Goal: Information Seeking & Learning: Learn about a topic

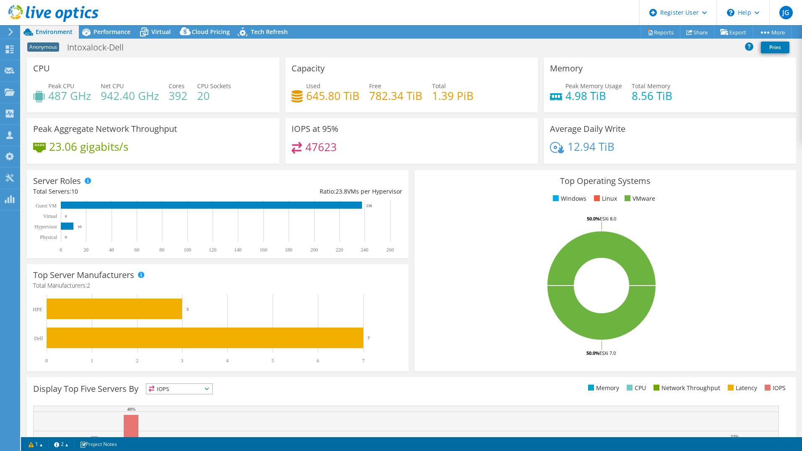
select select "USD"
click at [10, 32] on icon at bounding box center [11, 32] width 6 height 8
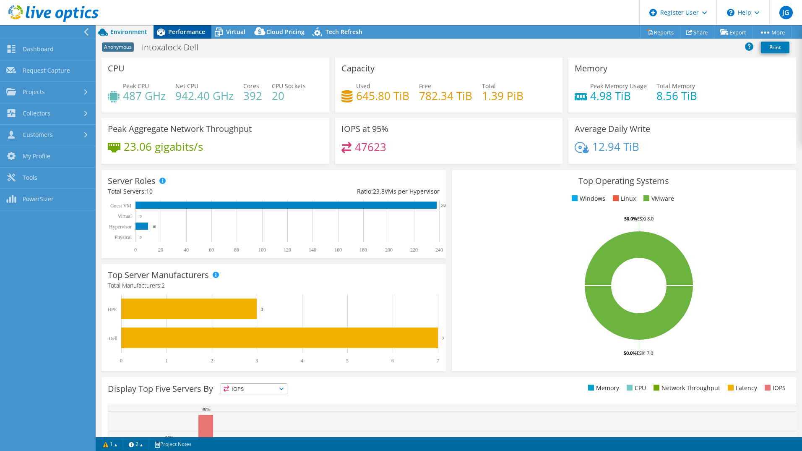
click at [171, 34] on span "Performance" at bounding box center [186, 32] width 37 height 8
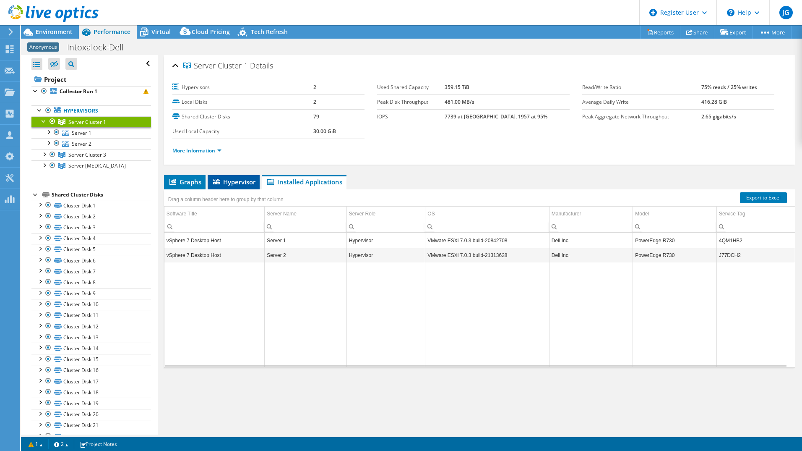
click at [236, 182] on span "Hypervisor" at bounding box center [234, 181] width 44 height 8
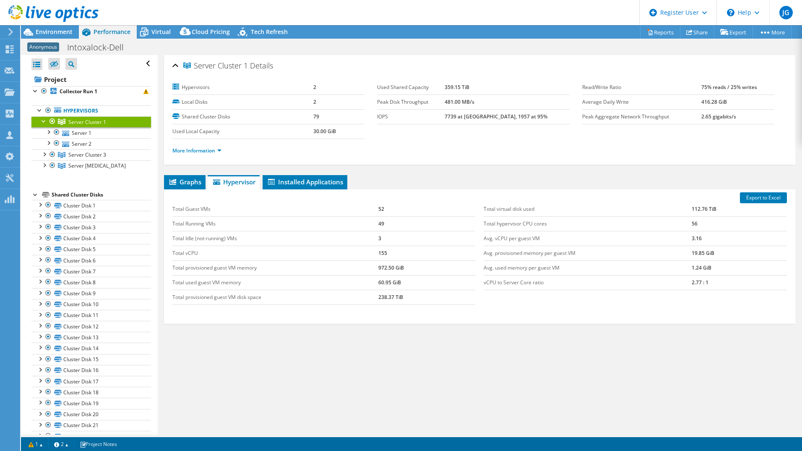
click at [45, 118] on div at bounding box center [44, 120] width 8 height 8
click at [44, 144] on div at bounding box center [44, 142] width 8 height 8
click at [46, 134] on div at bounding box center [44, 131] width 8 height 8
click at [44, 122] on div at bounding box center [44, 120] width 8 height 8
click at [34, 285] on div at bounding box center [35, 282] width 8 height 8
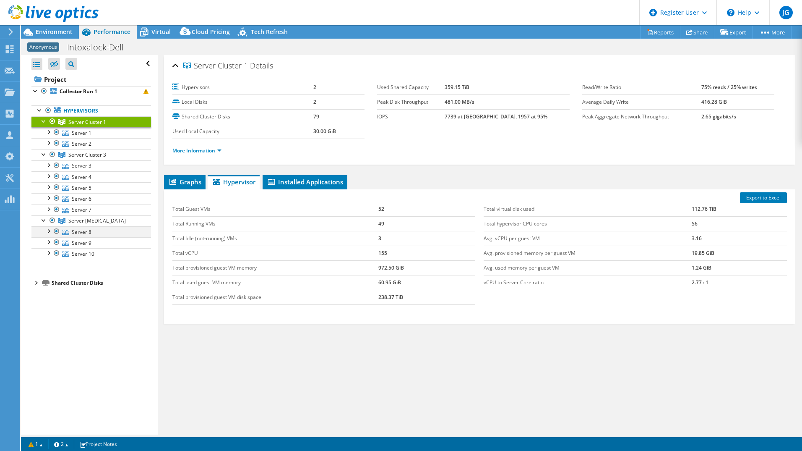
click at [49, 234] on div at bounding box center [48, 230] width 8 height 8
click at [190, 189] on div "Export to Excel Total Guest VMs 52 Total Running VMs 49 Total Idle (not-running…" at bounding box center [480, 256] width 632 height 134
click at [189, 185] on span "Graphs" at bounding box center [184, 181] width 33 height 8
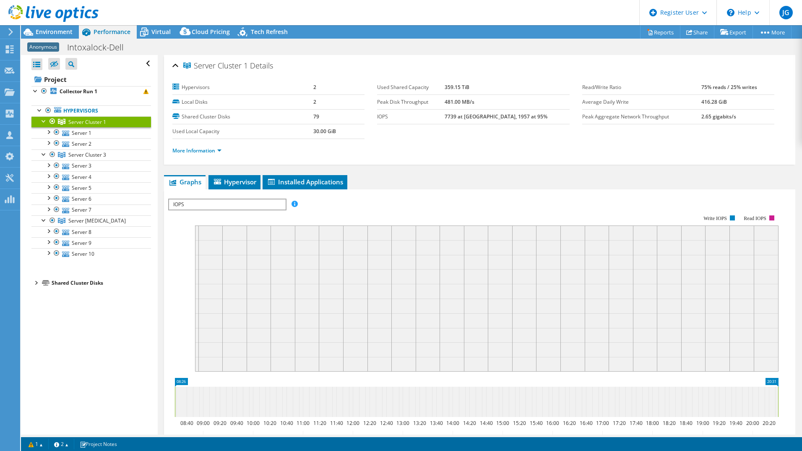
click at [206, 203] on span "IOPS" at bounding box center [227, 204] width 116 height 10
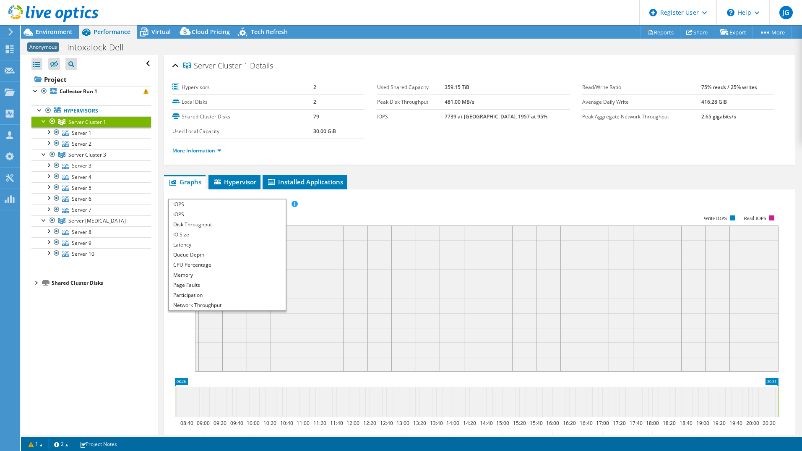
click at [206, 203] on span "IOPS" at bounding box center [227, 204] width 116 height 10
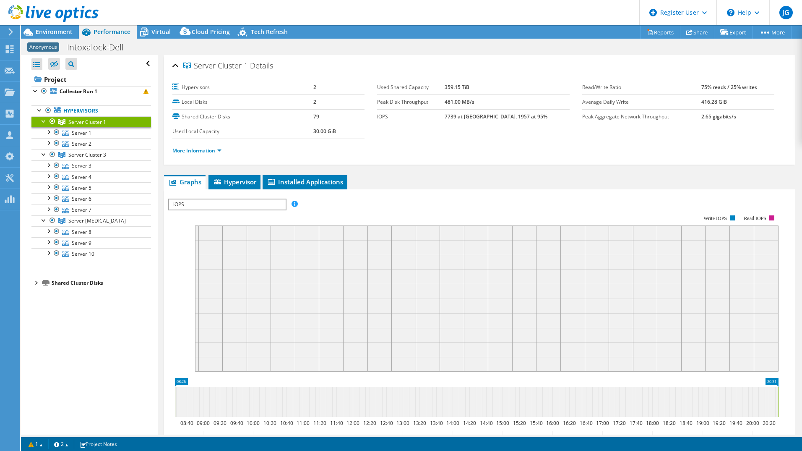
click at [90, 121] on span "Server Cluster 1" at bounding box center [87, 121] width 38 height 7
click at [201, 147] on link "More Information" at bounding box center [196, 150] width 49 height 7
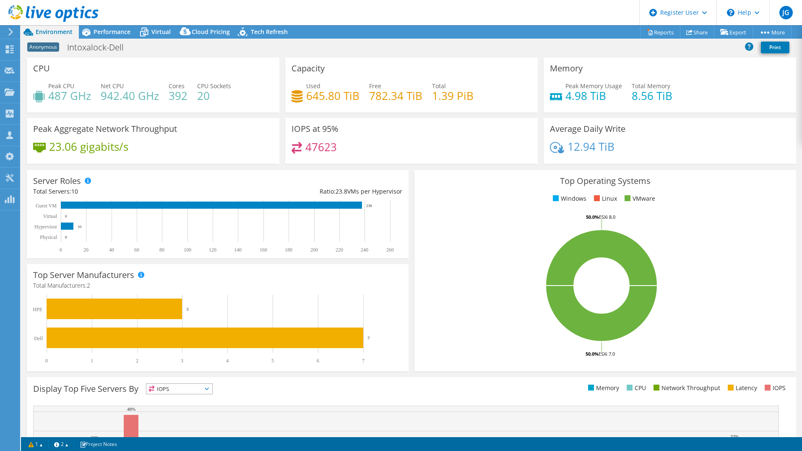
select select "USD"
click at [89, 31] on icon at bounding box center [86, 33] width 8 height 8
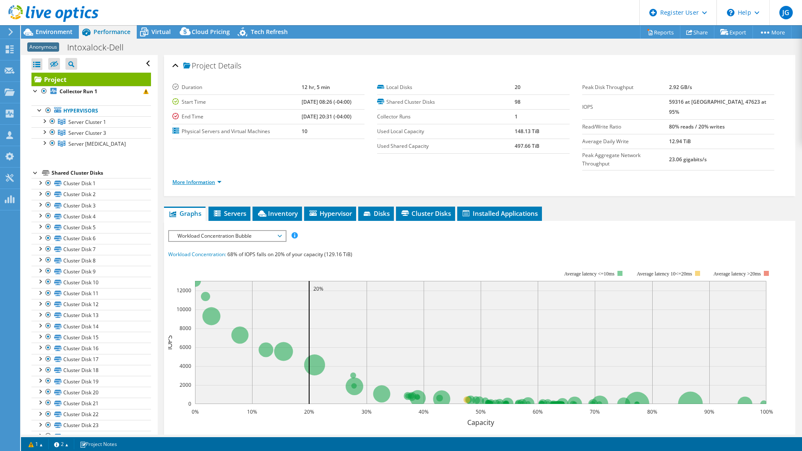
click at [196, 178] on link "More Information" at bounding box center [196, 181] width 49 height 7
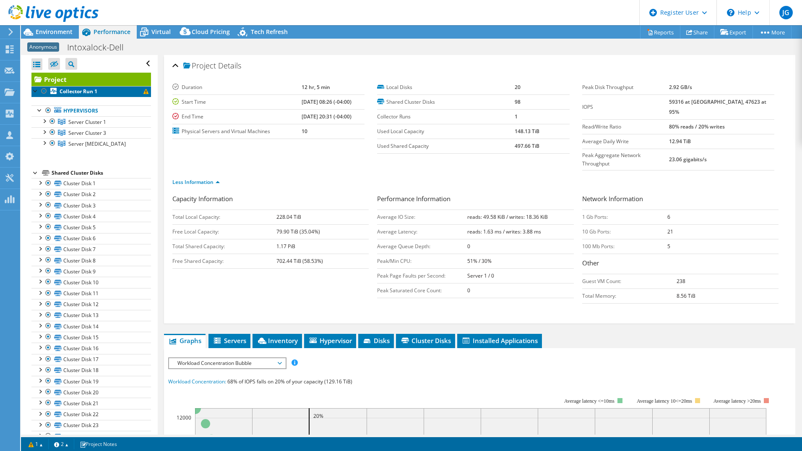
click at [72, 90] on b "Collector Run 1" at bounding box center [79, 91] width 38 height 7
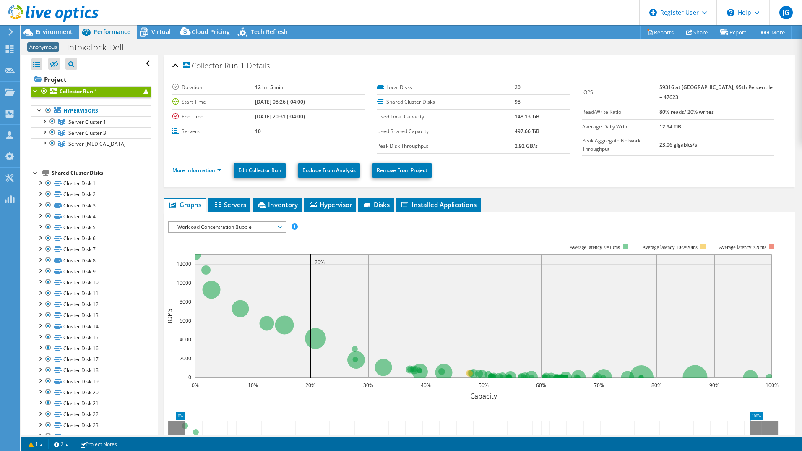
click at [34, 93] on div at bounding box center [35, 90] width 8 height 8
click at [38, 91] on div at bounding box center [35, 90] width 8 height 8
click at [210, 167] on link "More Information" at bounding box center [196, 170] width 49 height 7
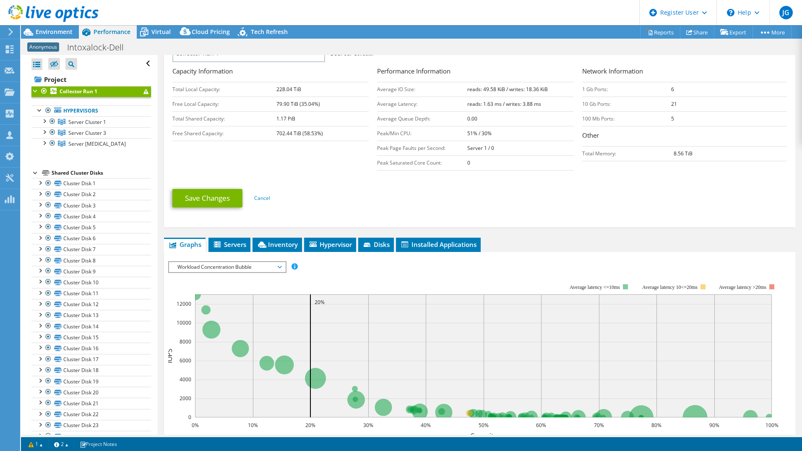
scroll to position [168, 0]
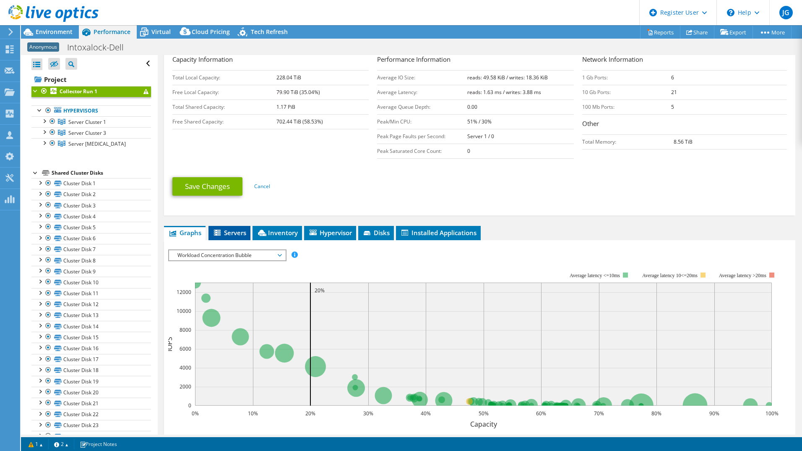
click at [235, 230] on span "Servers" at bounding box center [230, 232] width 34 height 8
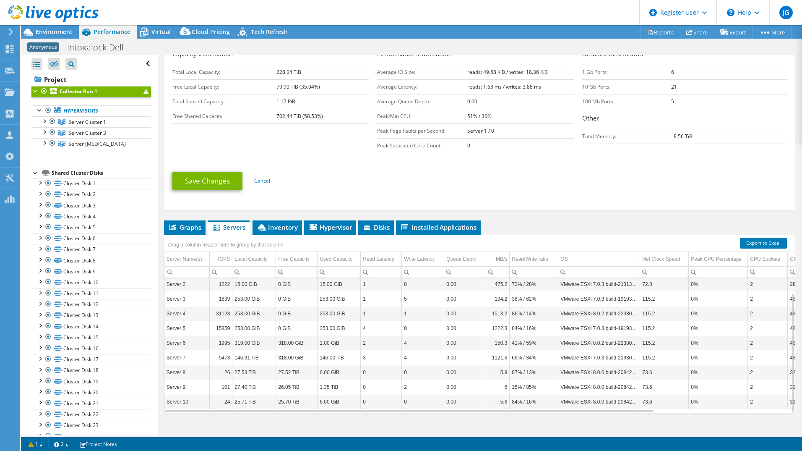
scroll to position [182, 0]
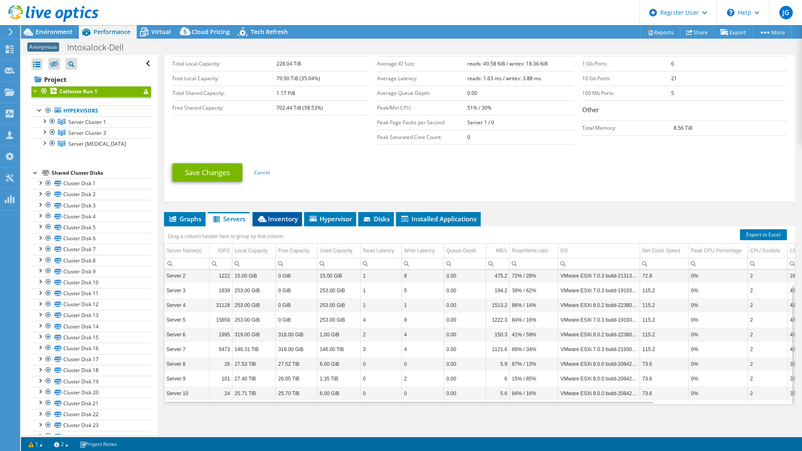
click at [287, 216] on span "Inventory" at bounding box center [277, 218] width 41 height 8
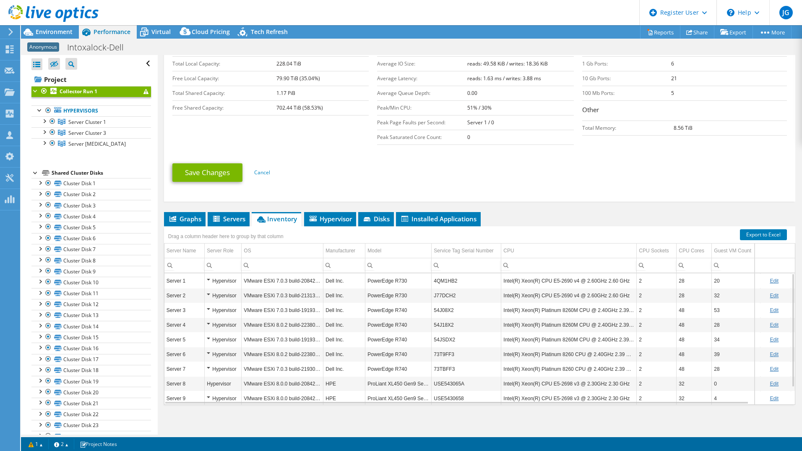
click at [209, 277] on div "Hypervisor" at bounding box center [223, 281] width 32 height 10
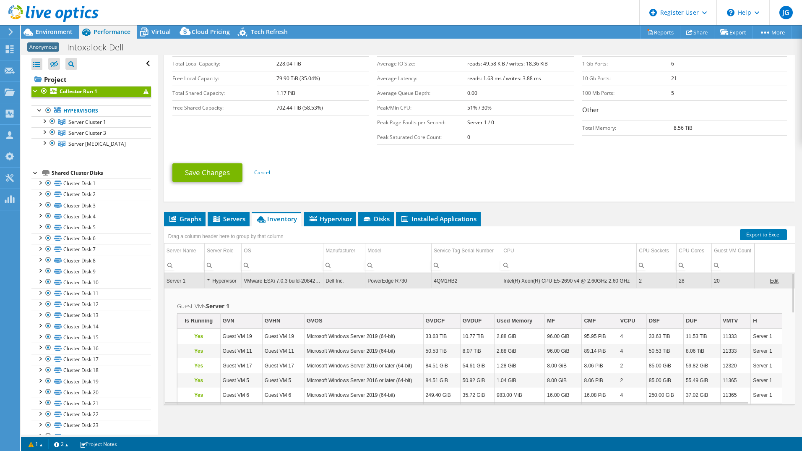
click at [209, 277] on div "Hypervisor" at bounding box center [223, 281] width 32 height 10
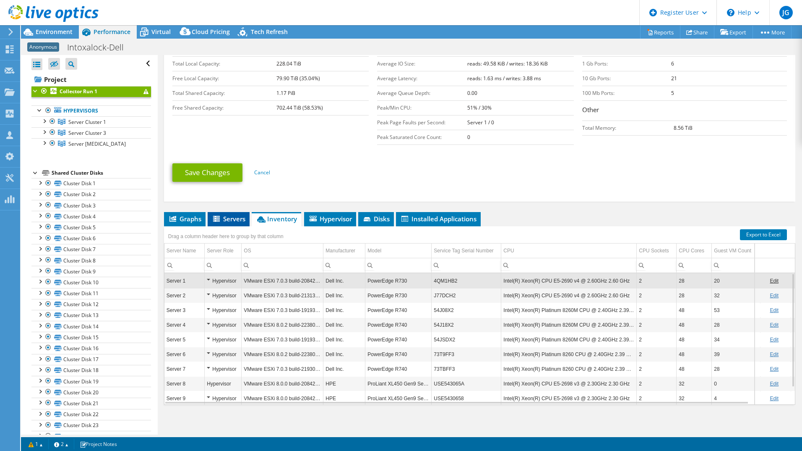
click at [230, 221] on li "Servers" at bounding box center [229, 219] width 42 height 14
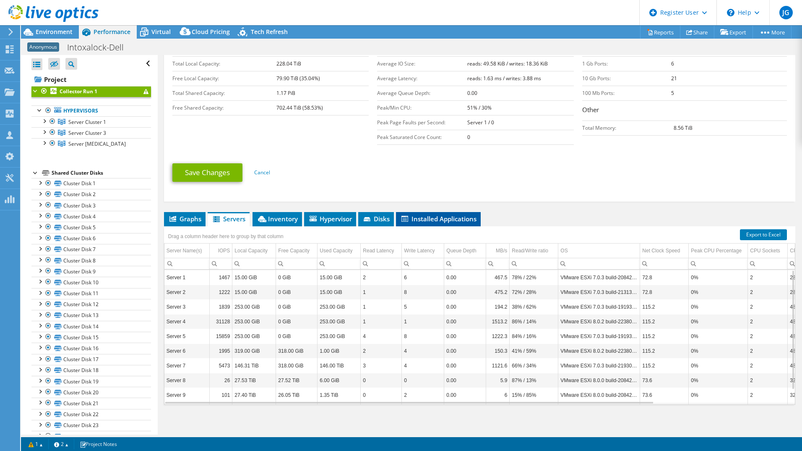
click at [468, 219] on span "Installed Applications" at bounding box center [438, 218] width 76 height 8
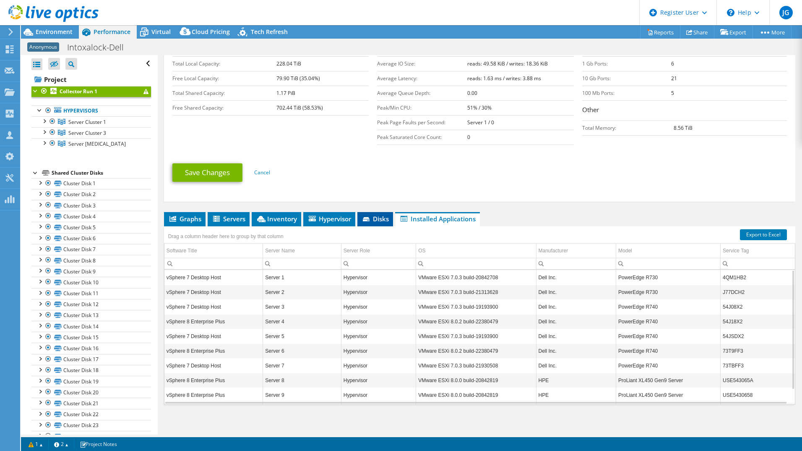
click at [380, 220] on span "Disks" at bounding box center [375, 218] width 27 height 8
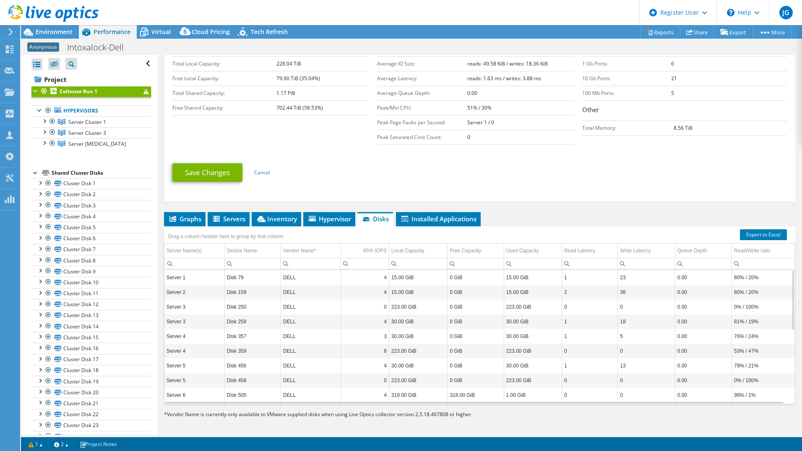
click at [332, 226] on div "Drag a column header here to group by that column" at bounding box center [480, 231] width 632 height 11
click at [331, 222] on li "Hypervisor" at bounding box center [329, 219] width 52 height 14
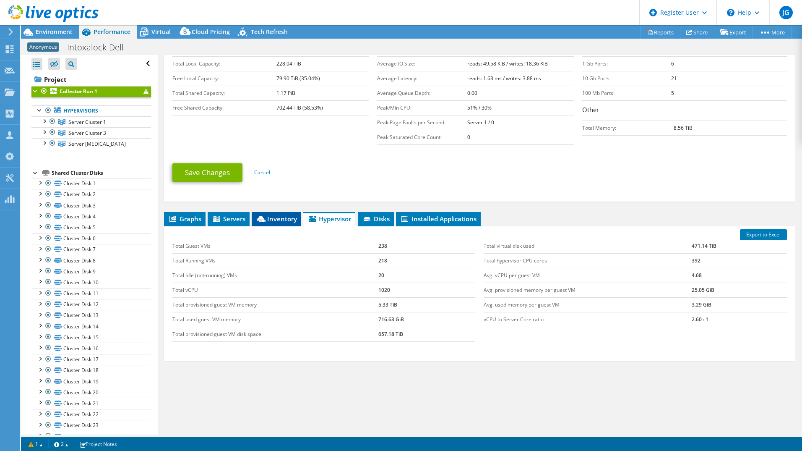
click at [279, 217] on span "Inventory" at bounding box center [276, 218] width 41 height 8
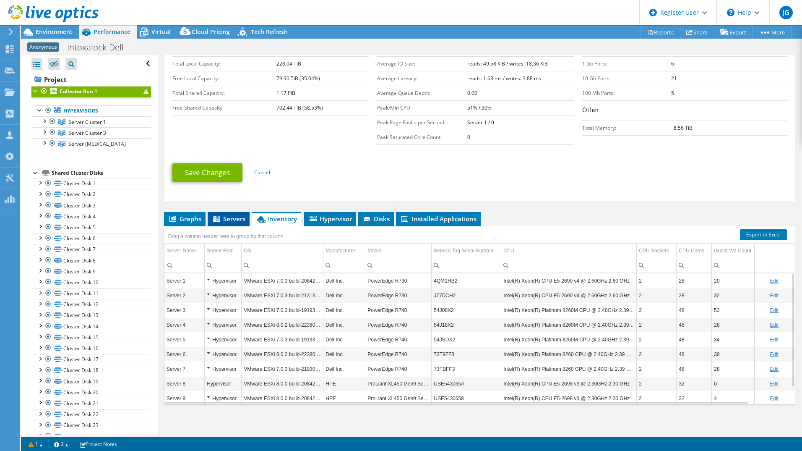
click at [230, 218] on span "Servers" at bounding box center [229, 218] width 34 height 8
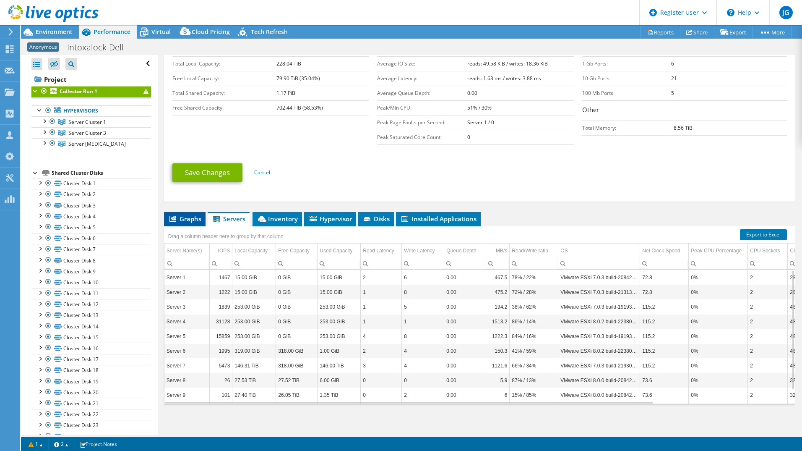
click at [191, 217] on span "Graphs" at bounding box center [184, 218] width 33 height 8
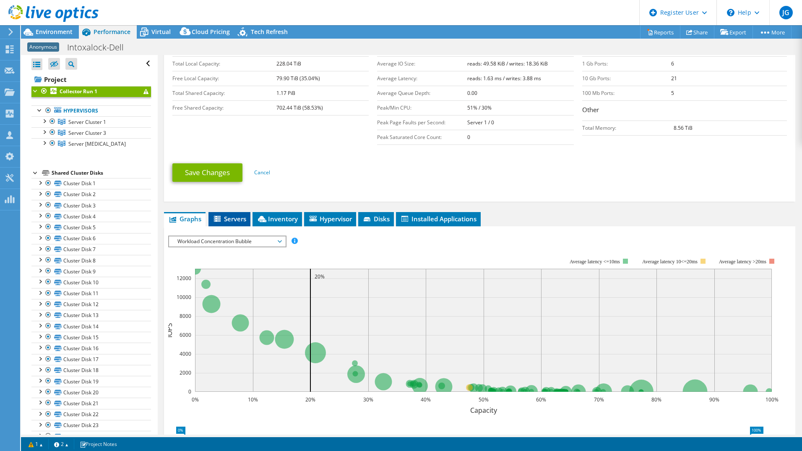
click at [216, 217] on icon at bounding box center [217, 219] width 7 height 6
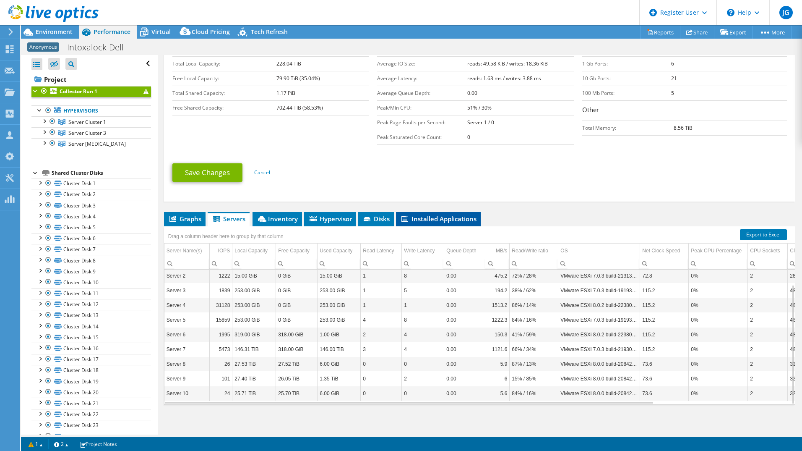
click at [438, 222] on li "Installed Applications" at bounding box center [438, 219] width 85 height 14
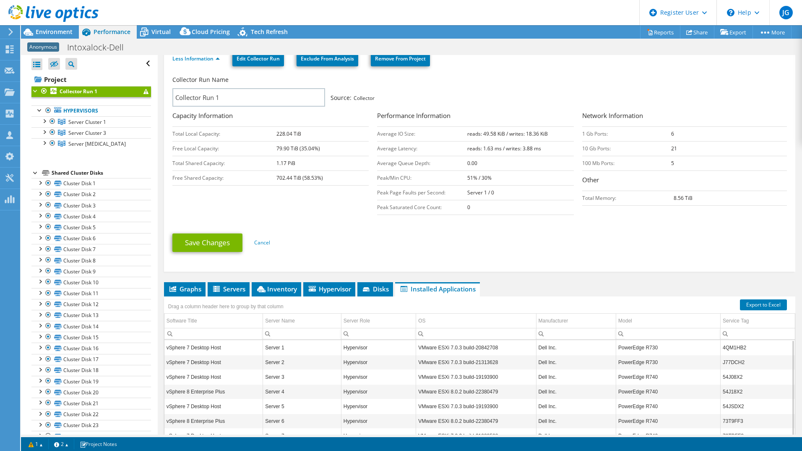
scroll to position [98, 0]
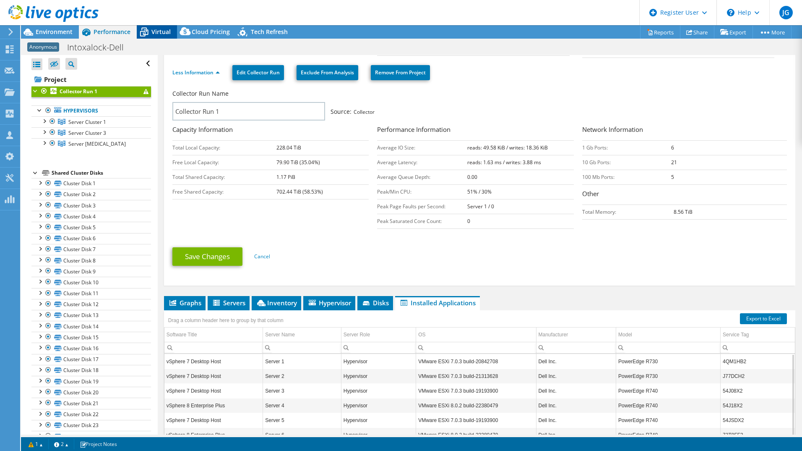
click at [148, 27] on icon at bounding box center [144, 32] width 15 height 15
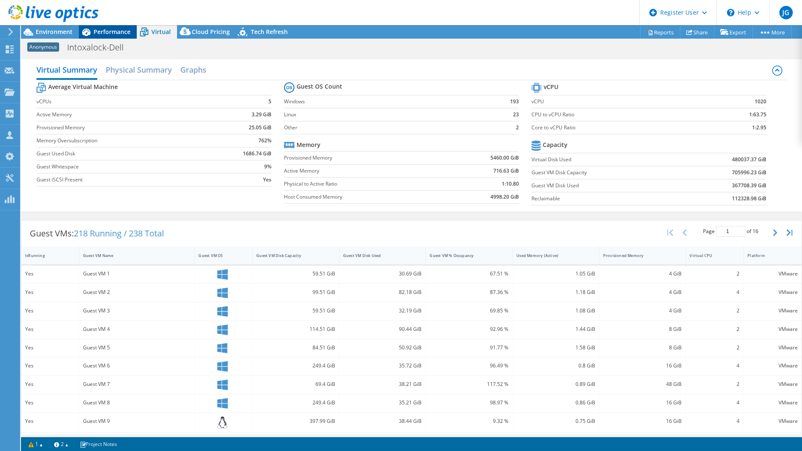
click at [110, 34] on span "Performance" at bounding box center [112, 32] width 37 height 8
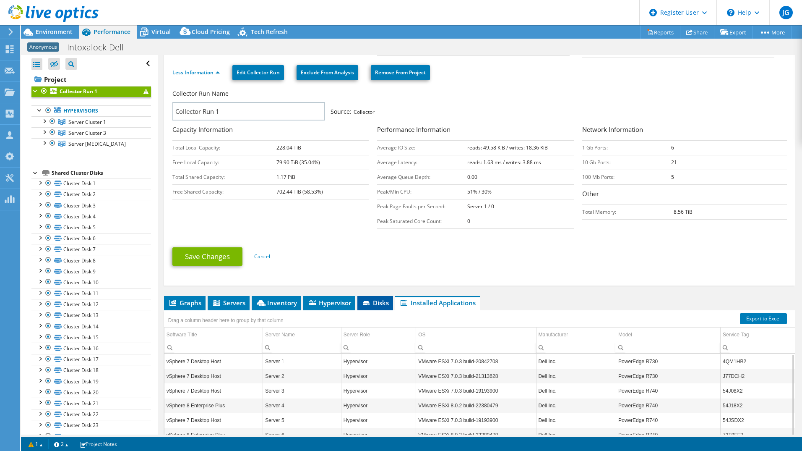
click at [365, 298] on span "Disks" at bounding box center [375, 302] width 27 height 8
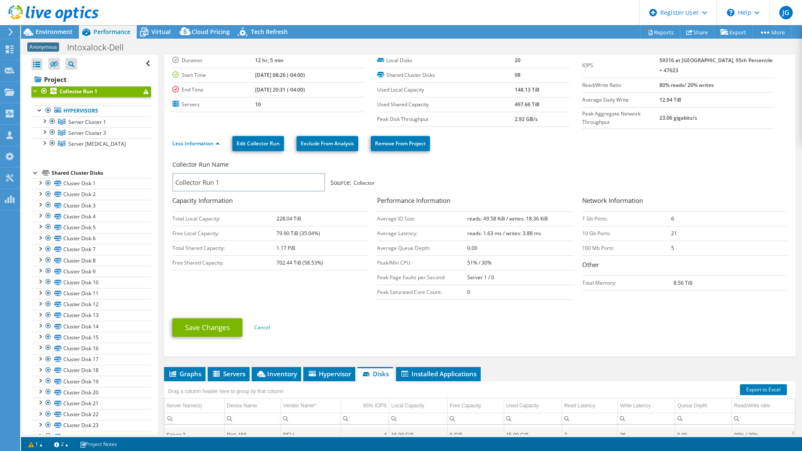
scroll to position [14, 0]
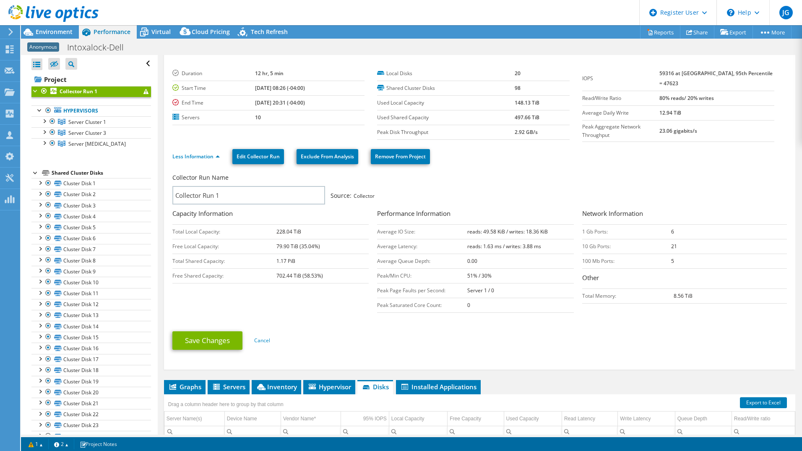
click at [63, 39] on div "Anonymous Intoxalock-Dell Print" at bounding box center [411, 47] width 781 height 16
click at [63, 31] on span "Environment" at bounding box center [54, 32] width 37 height 8
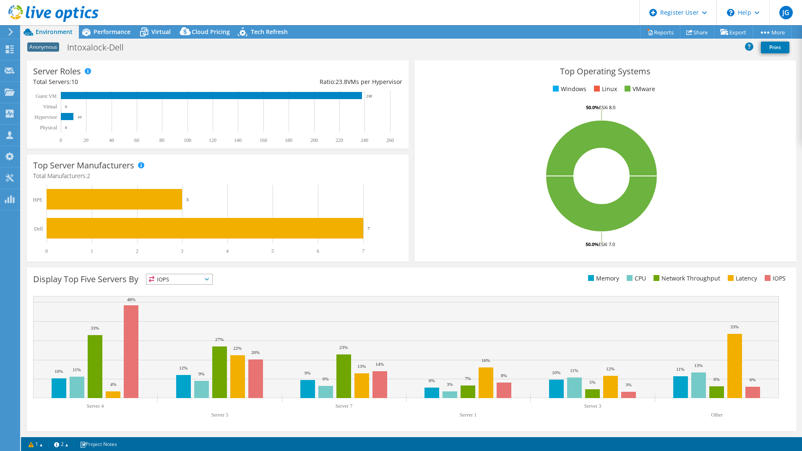
scroll to position [0, 0]
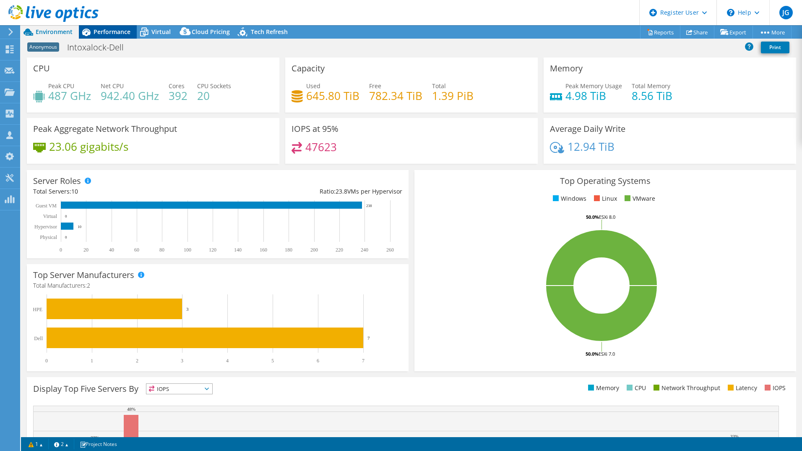
click at [100, 32] on span "Performance" at bounding box center [112, 32] width 37 height 8
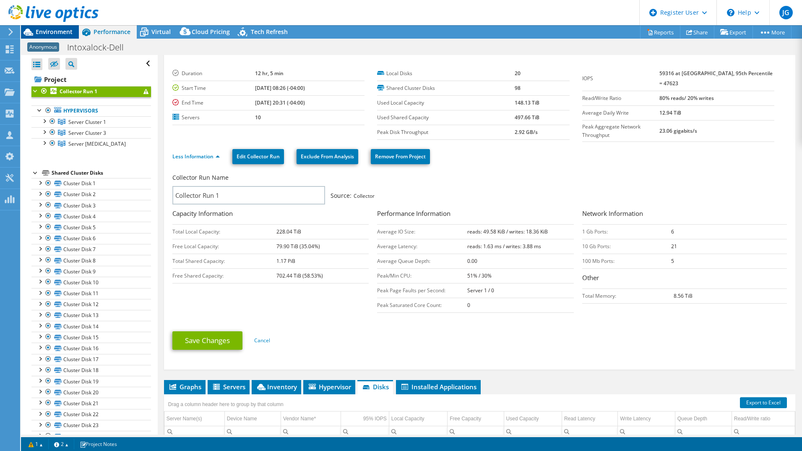
click at [55, 29] on span "Environment" at bounding box center [54, 32] width 37 height 8
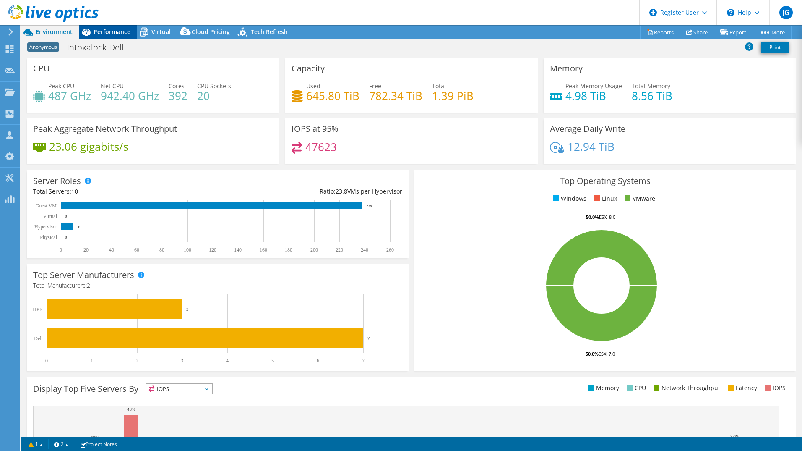
click at [100, 35] on span "Performance" at bounding box center [112, 32] width 37 height 8
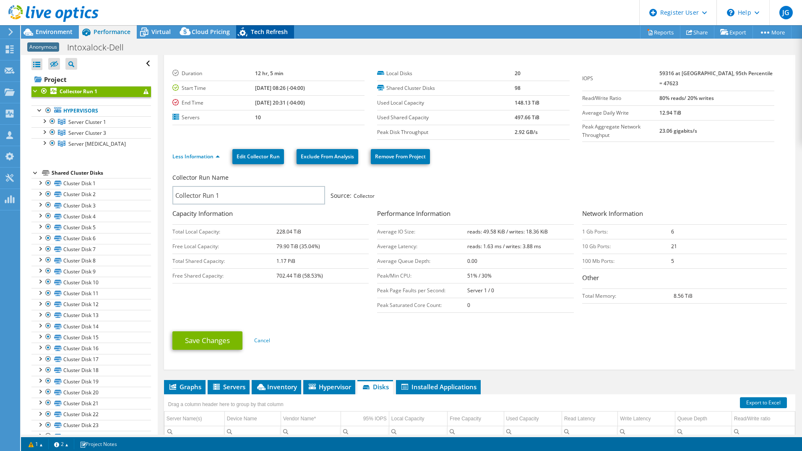
click at [256, 36] on div "Tech Refresh" at bounding box center [265, 31] width 58 height 13
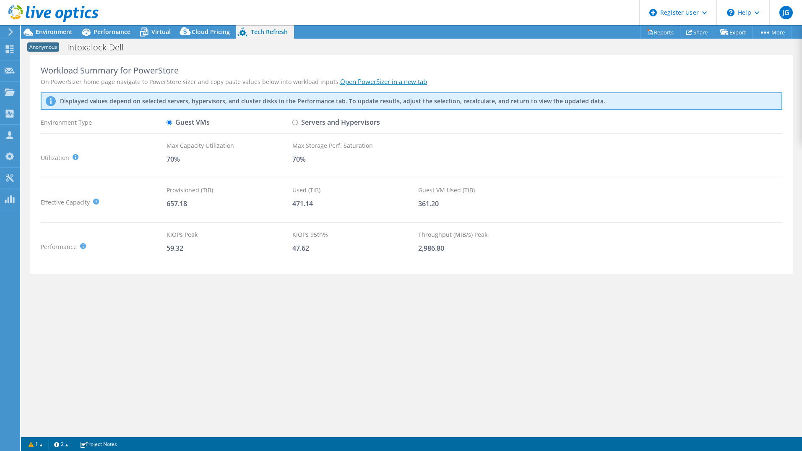
click at [297, 123] on input "Servers and Hypervisors" at bounding box center [294, 122] width 5 height 5
radio input "true"
click at [169, 122] on input "Guest VMs" at bounding box center [169, 122] width 5 height 5
radio input "true"
